Goal: Transaction & Acquisition: Purchase product/service

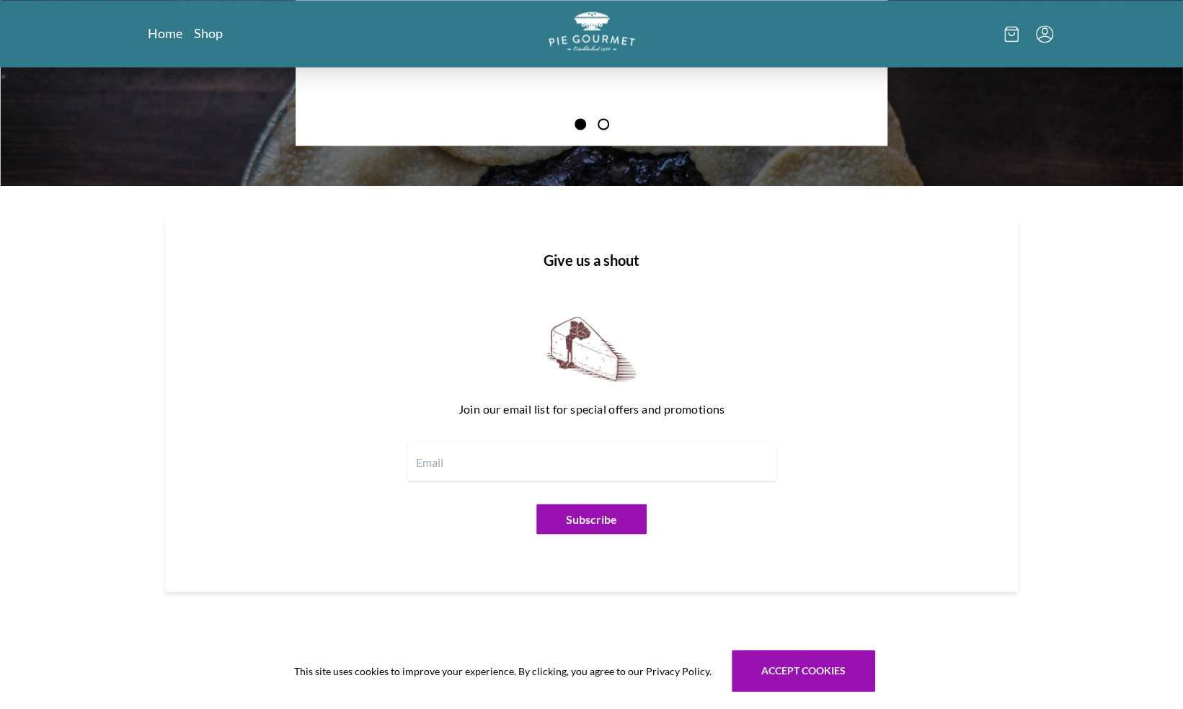
scroll to position [1642, 0]
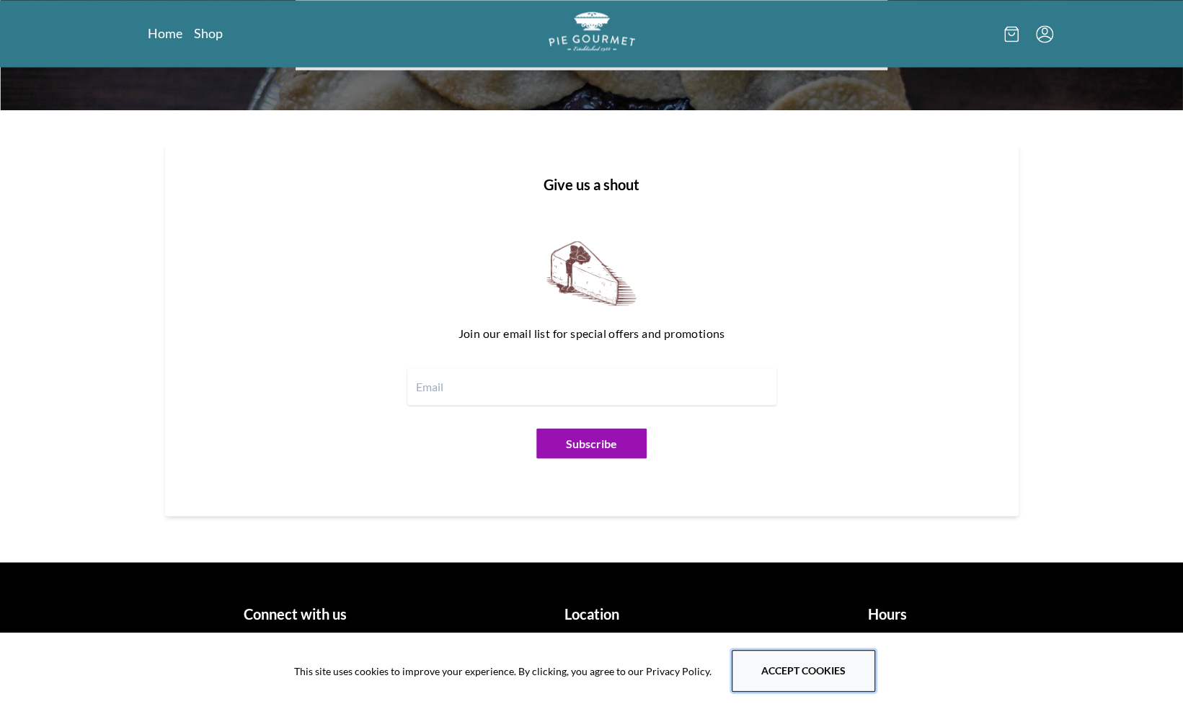
click at [842, 670] on button "Accept cookies" at bounding box center [803, 671] width 143 height 42
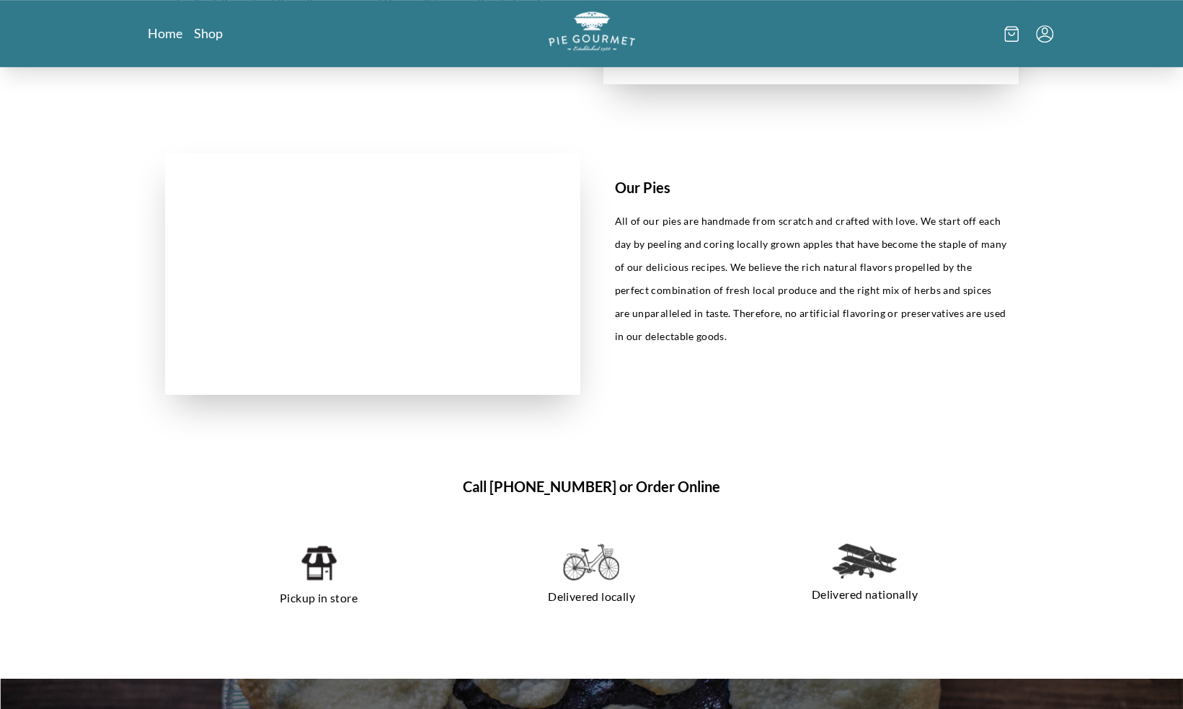
scroll to position [676, 0]
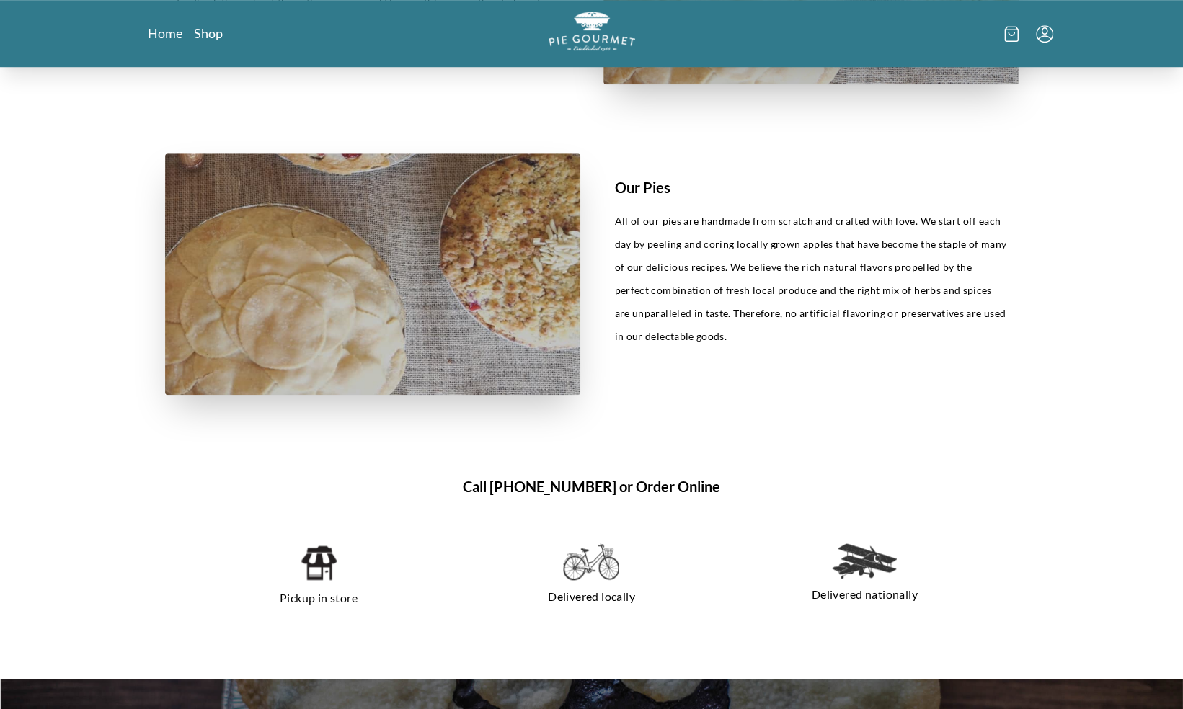
click at [404, 284] on img at bounding box center [372, 275] width 415 height 242
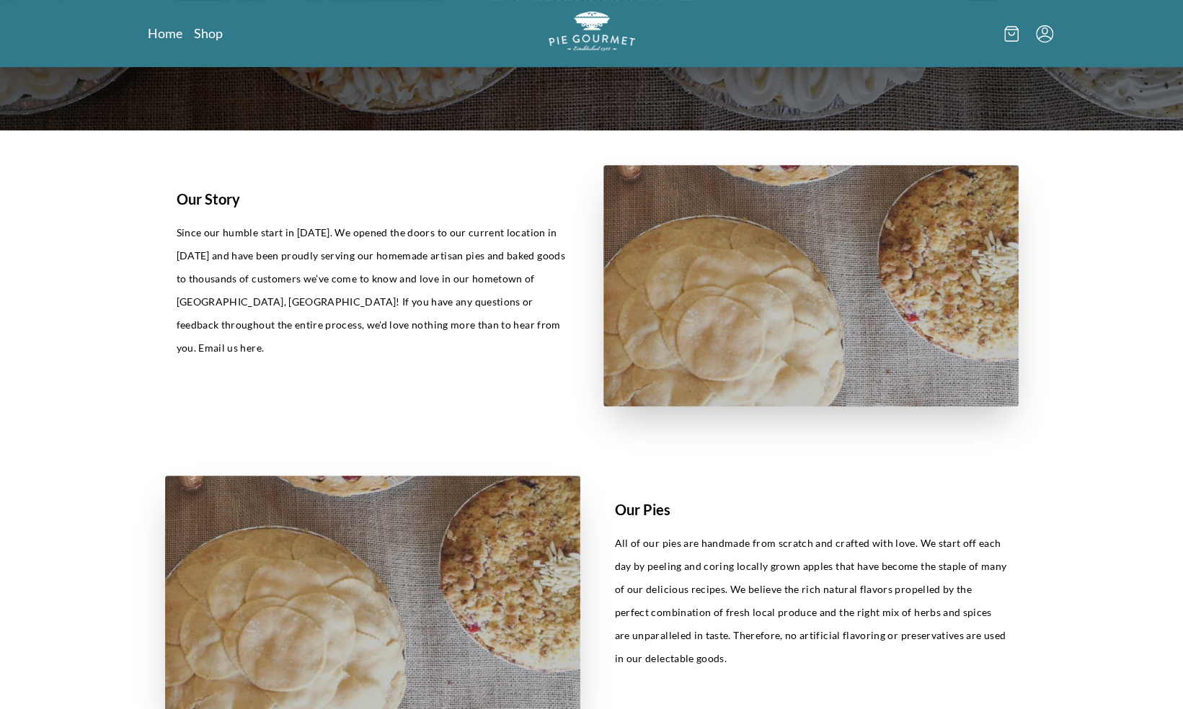
scroll to position [337, 0]
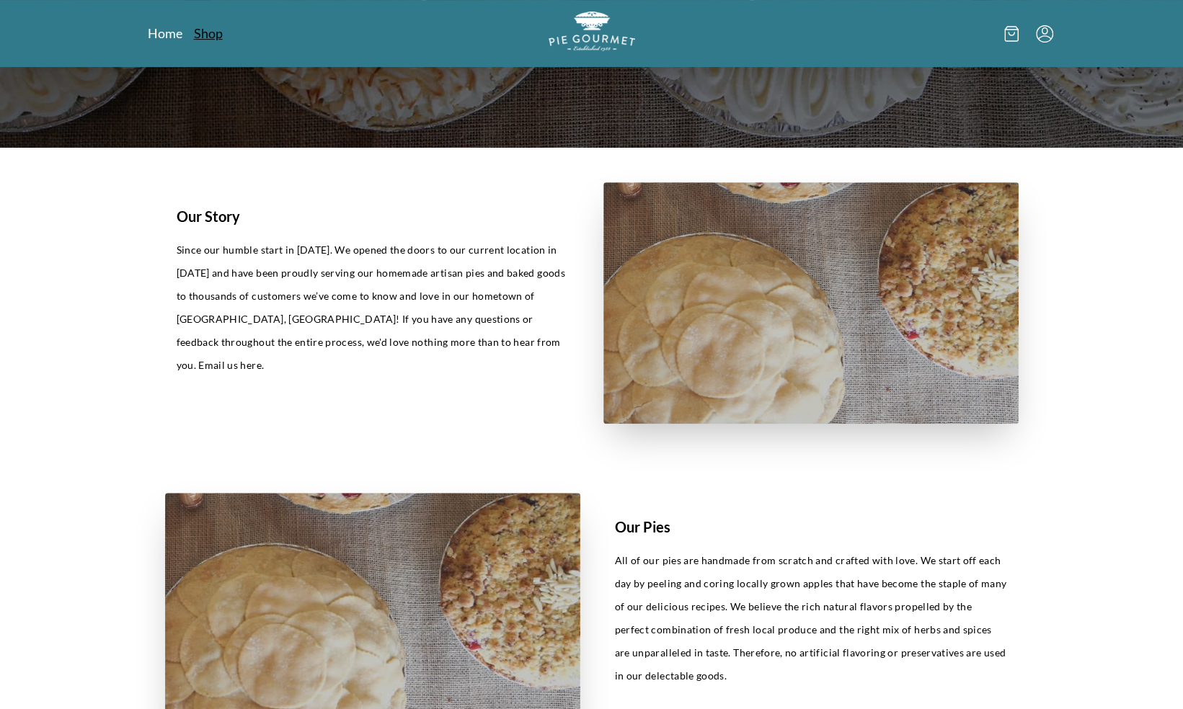
click at [202, 24] on div "Home Shop" at bounding box center [591, 33] width 923 height 67
click at [203, 30] on link "Shop" at bounding box center [208, 33] width 29 height 17
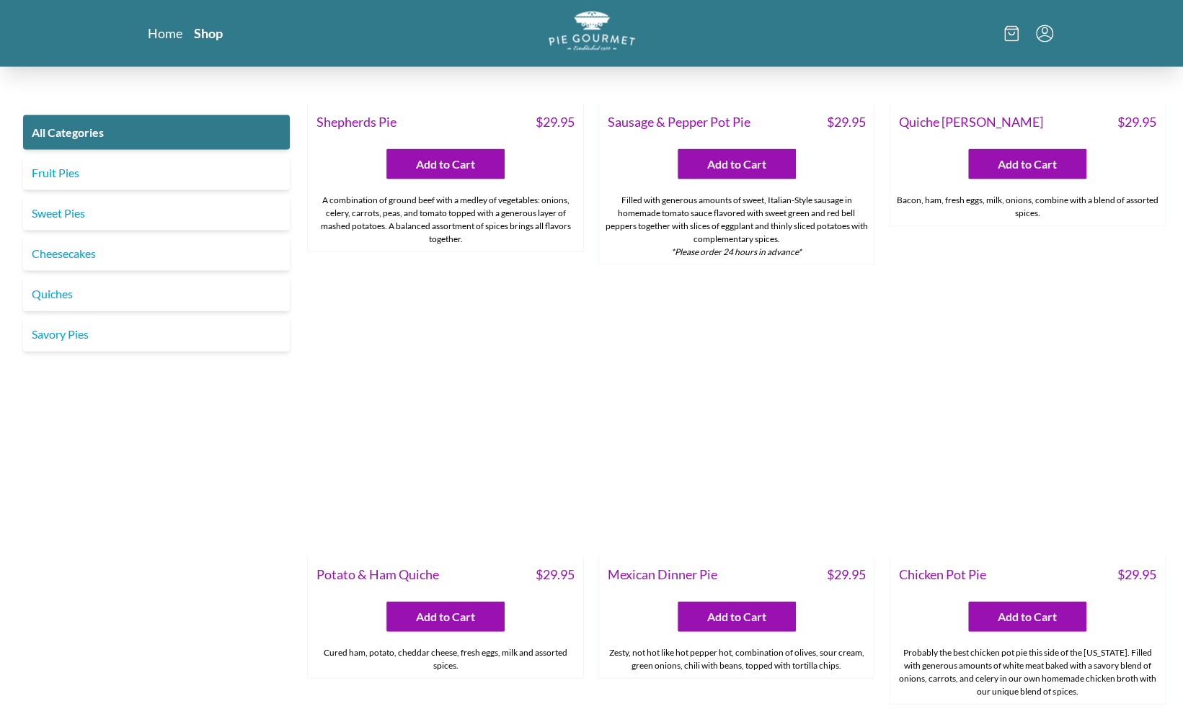
scroll to position [1929, 0]
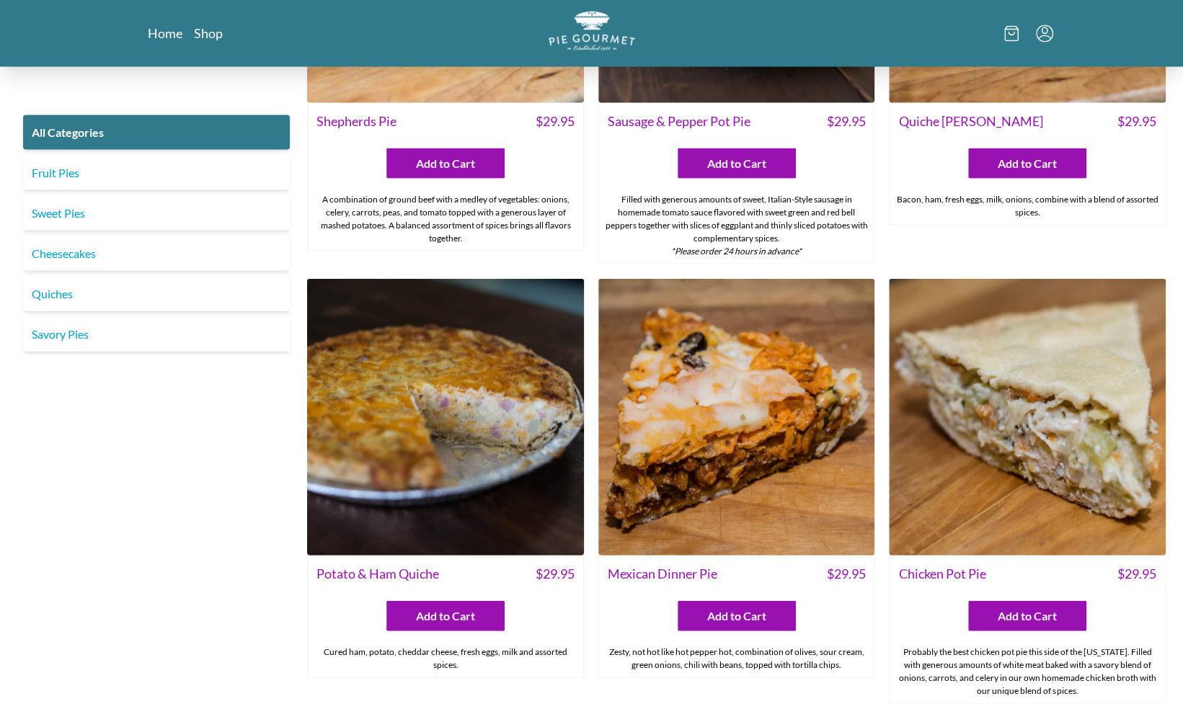
click at [1089, 476] on img at bounding box center [1027, 417] width 277 height 277
